Goal: Information Seeking & Learning: Learn about a topic

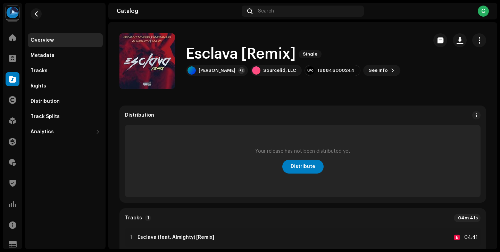
click at [280, 55] on h1 "Esclava [Remix]" at bounding box center [241, 54] width 110 height 16
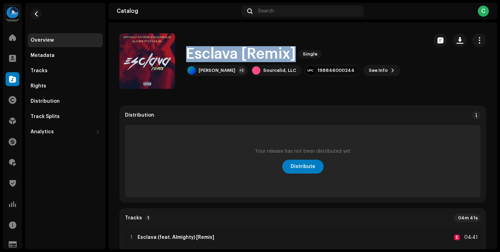
click at [264, 54] on h1 "Esclava [Remix]" at bounding box center [241, 54] width 110 height 16
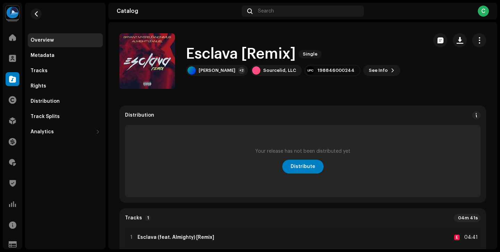
click at [264, 54] on h1 "Esclava [Remix]" at bounding box center [241, 54] width 110 height 16
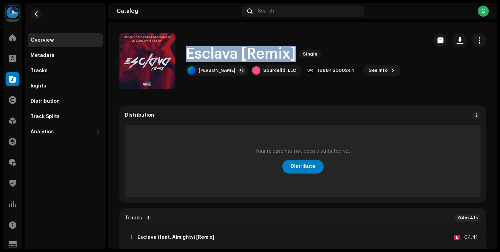
click at [264, 54] on h1 "Esclava [Remix]" at bounding box center [241, 54] width 110 height 16
click at [238, 55] on h1 "Esclava [Remix]" at bounding box center [241, 54] width 110 height 16
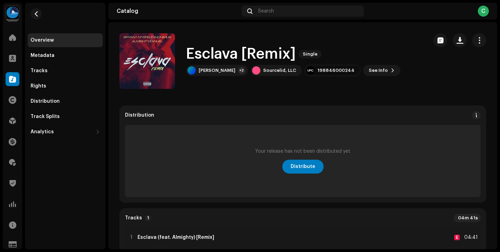
click at [238, 55] on h1 "Esclava [Remix]" at bounding box center [241, 54] width 110 height 16
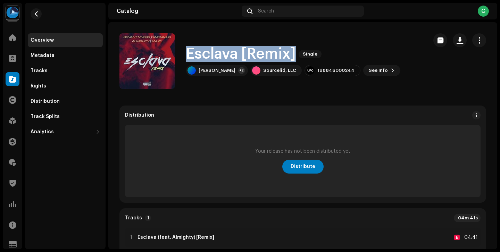
click at [263, 54] on h1 "Esclava [Remix]" at bounding box center [241, 54] width 110 height 16
